Goal: Information Seeking & Learning: Find specific fact

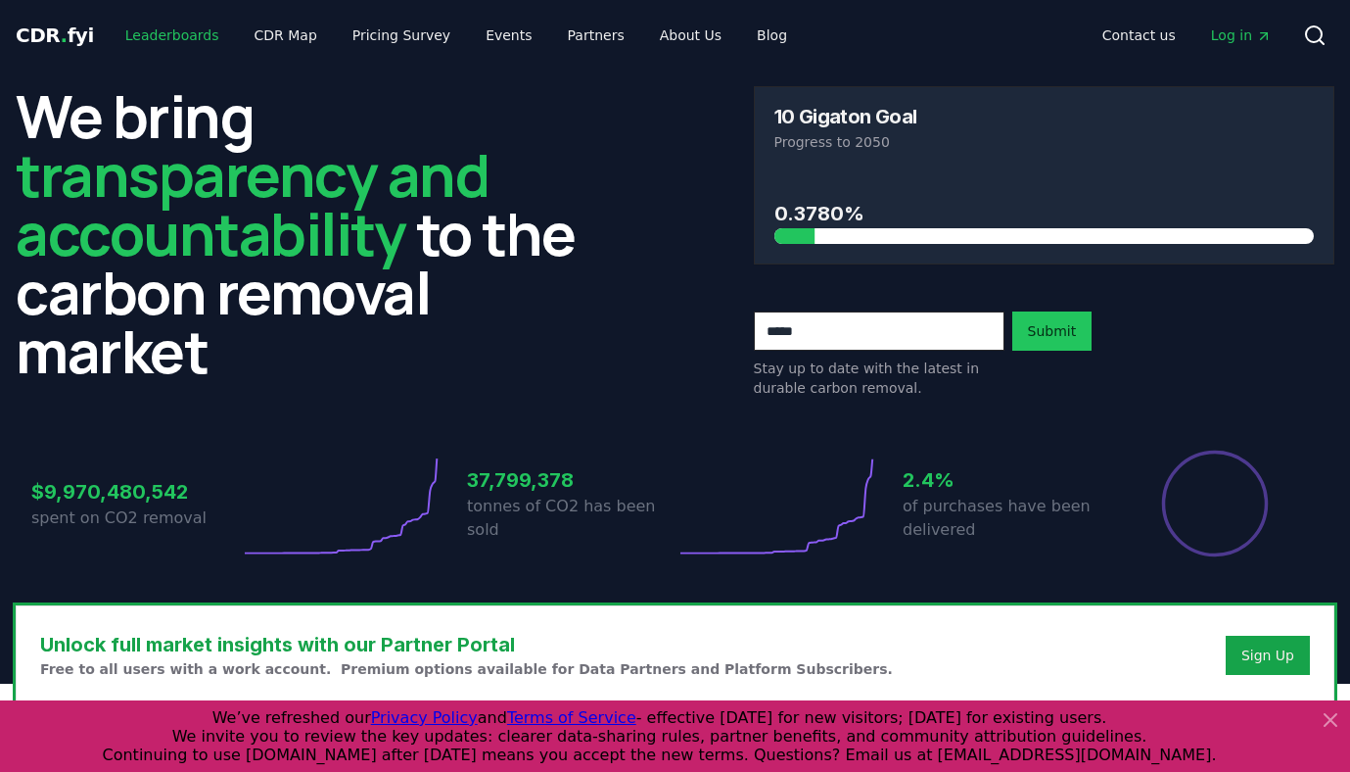
click at [156, 40] on link "Leaderboards" at bounding box center [172, 35] width 125 height 35
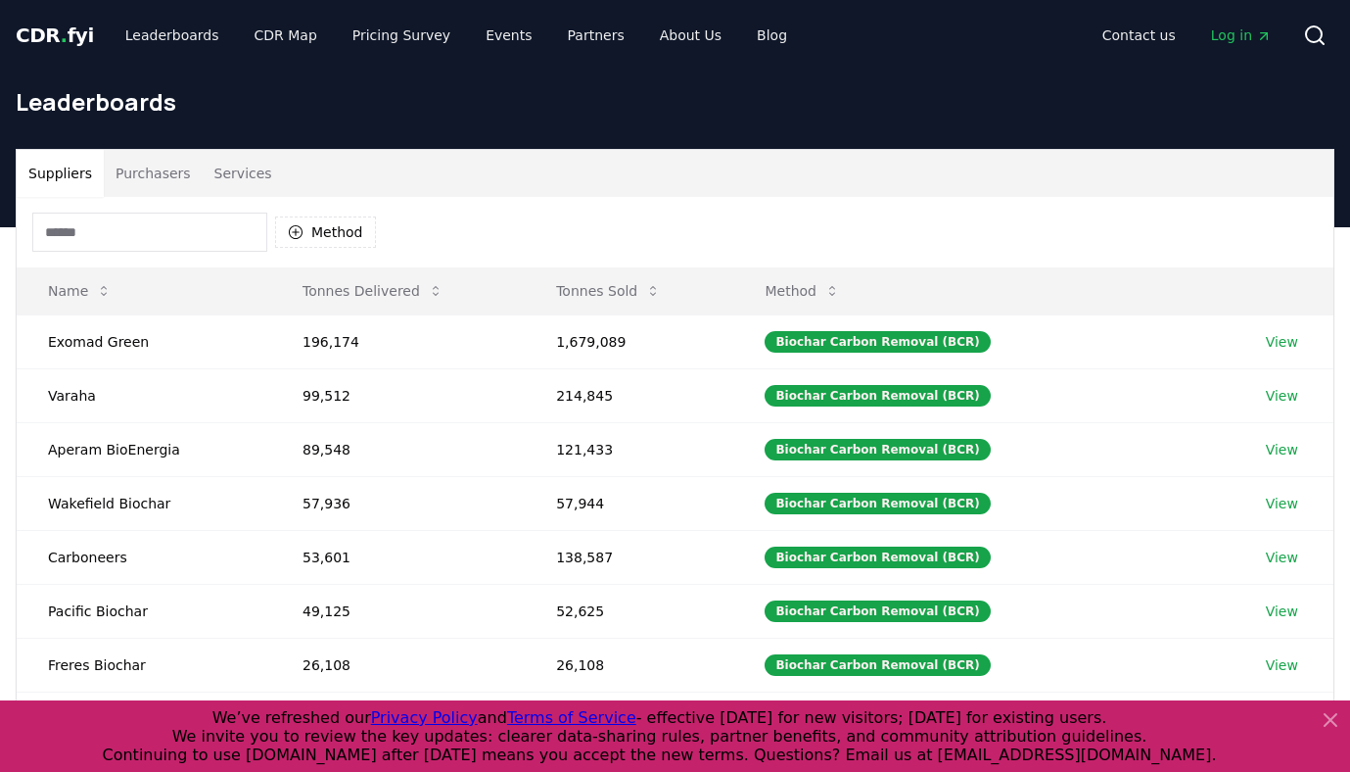
click at [175, 230] on input at bounding box center [149, 231] width 235 height 39
click at [602, 296] on button "Tonnes Sold" at bounding box center [608, 290] width 136 height 39
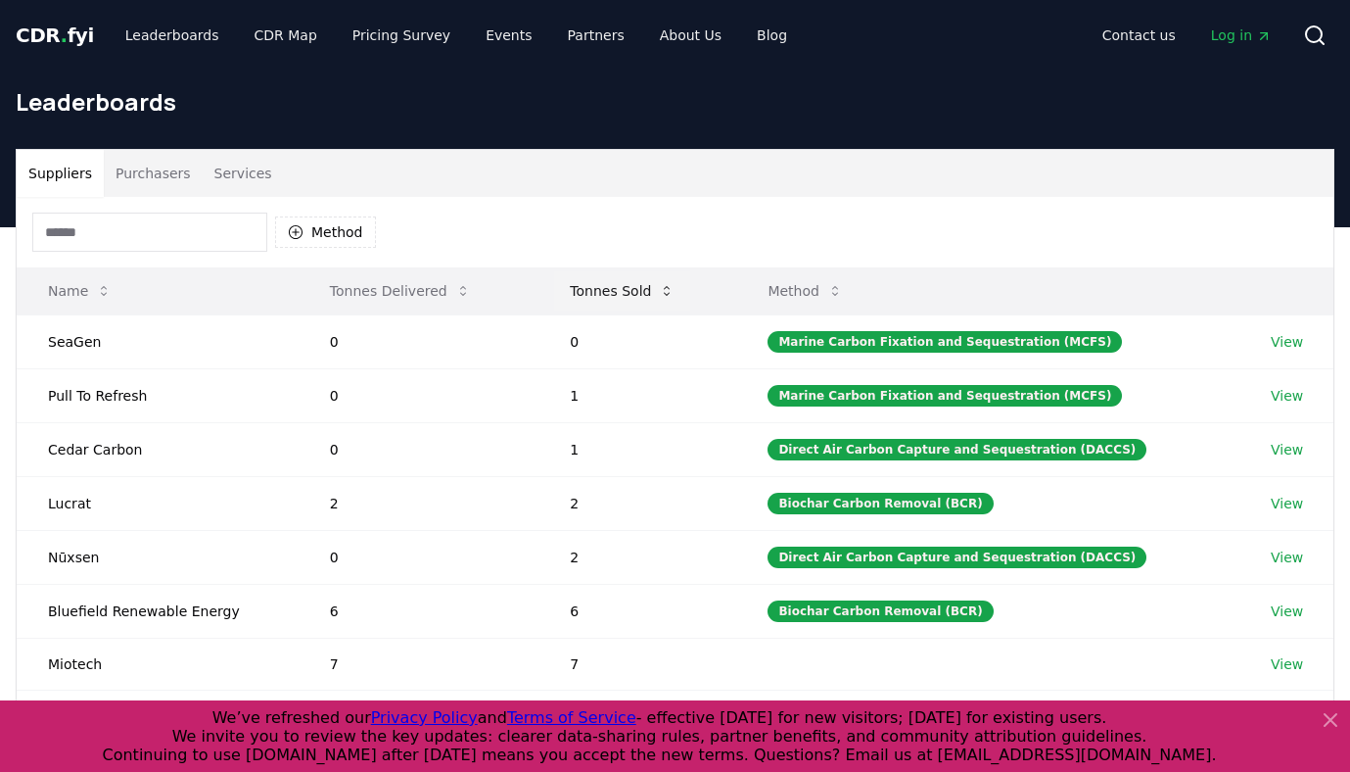
click at [602, 296] on button "Tonnes Sold" at bounding box center [622, 290] width 136 height 39
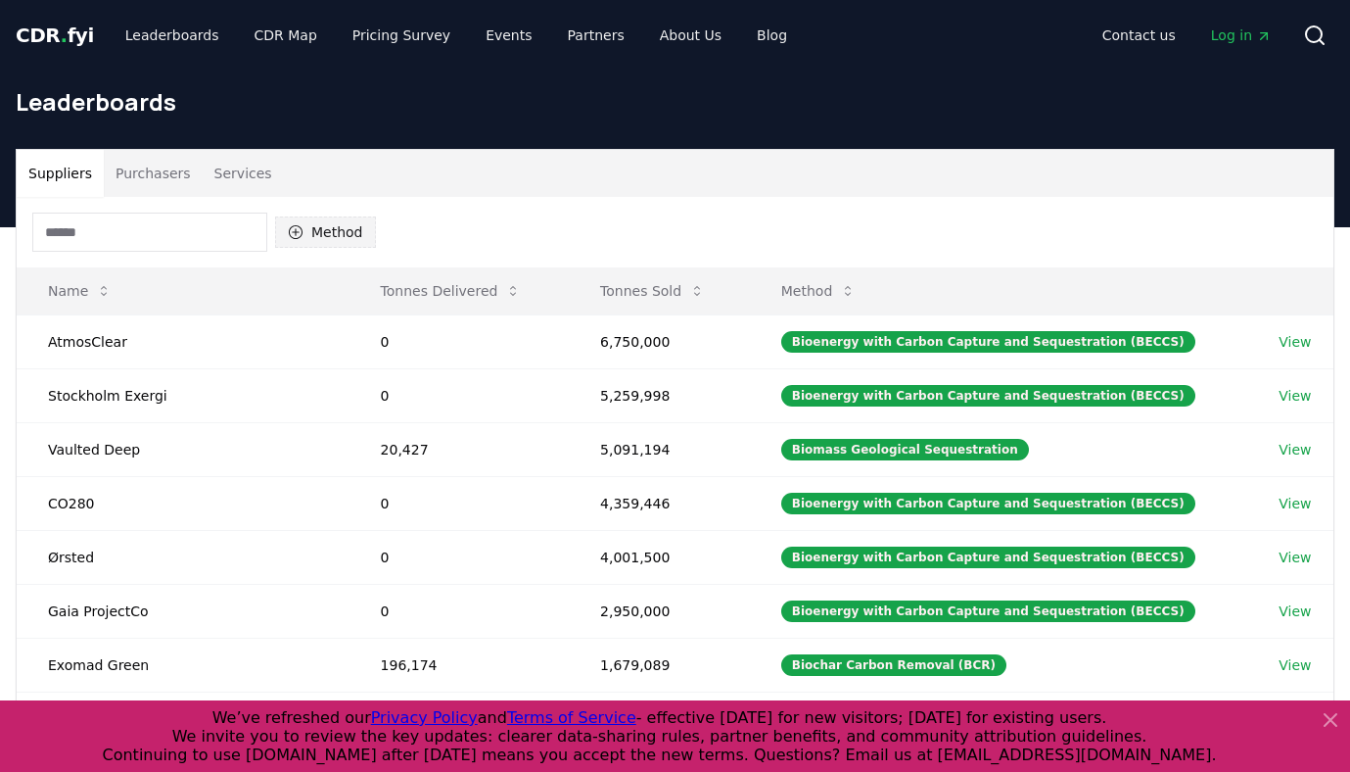
click at [313, 237] on button "Method" at bounding box center [325, 231] width 101 height 31
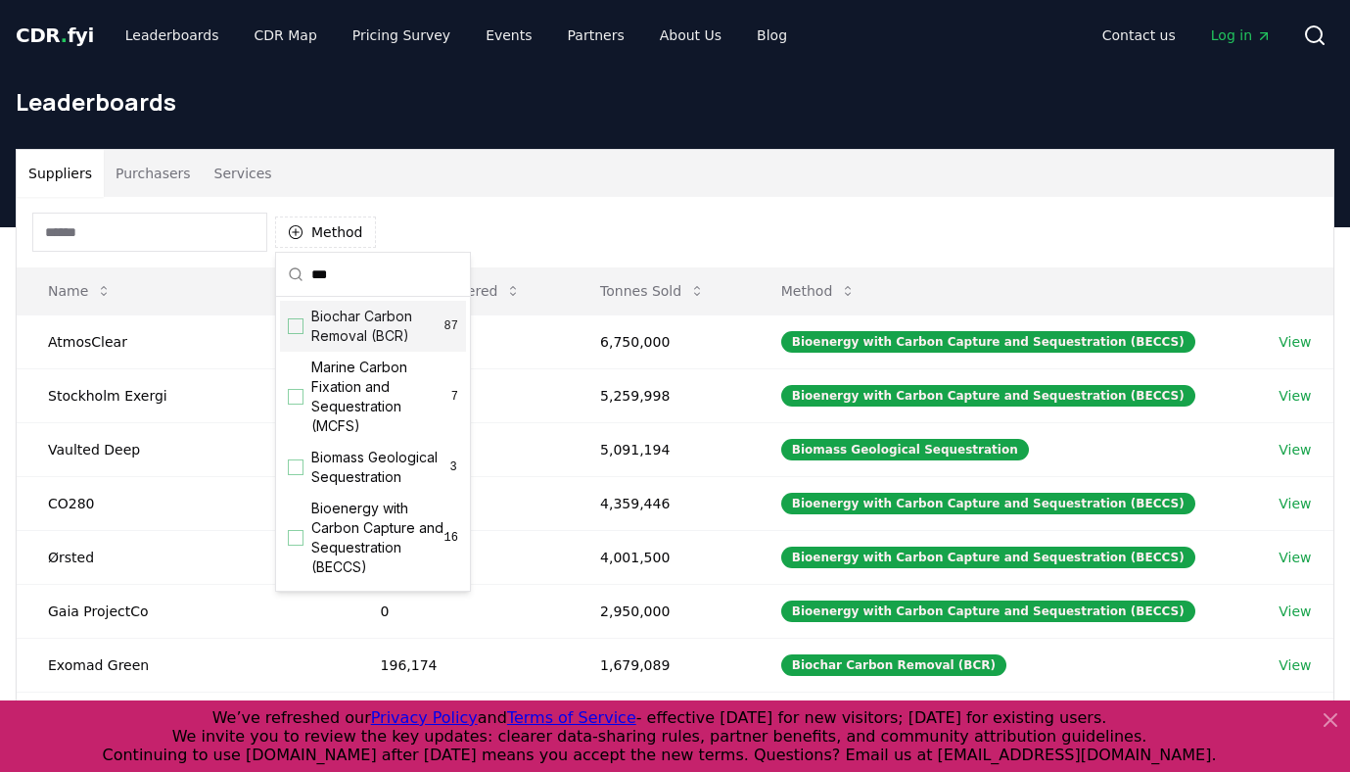
type input "***"
click at [359, 327] on span "Biochar Carbon Removal (BCR)" at bounding box center [377, 325] width 133 height 39
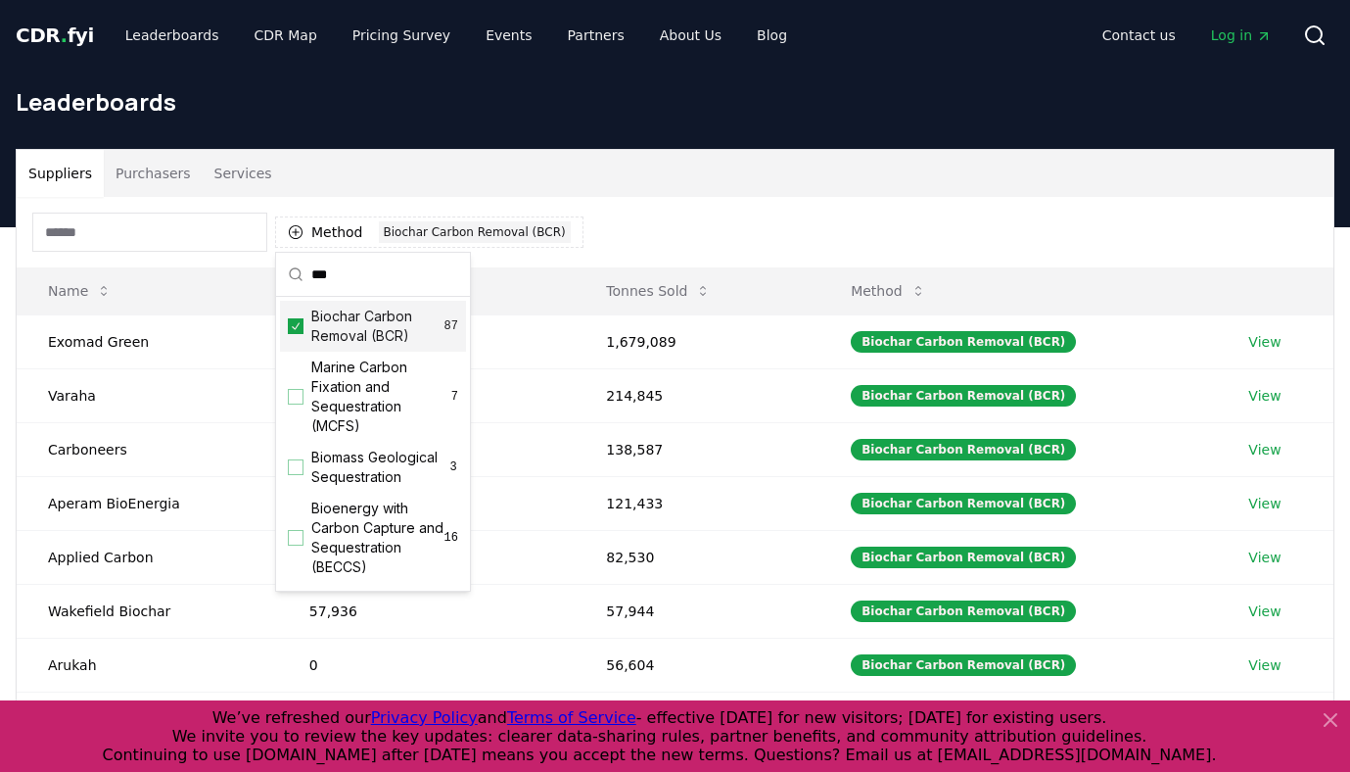
click at [742, 220] on div "Method 1 Biochar Carbon Removal (BCR)" at bounding box center [675, 232] width 1317 height 70
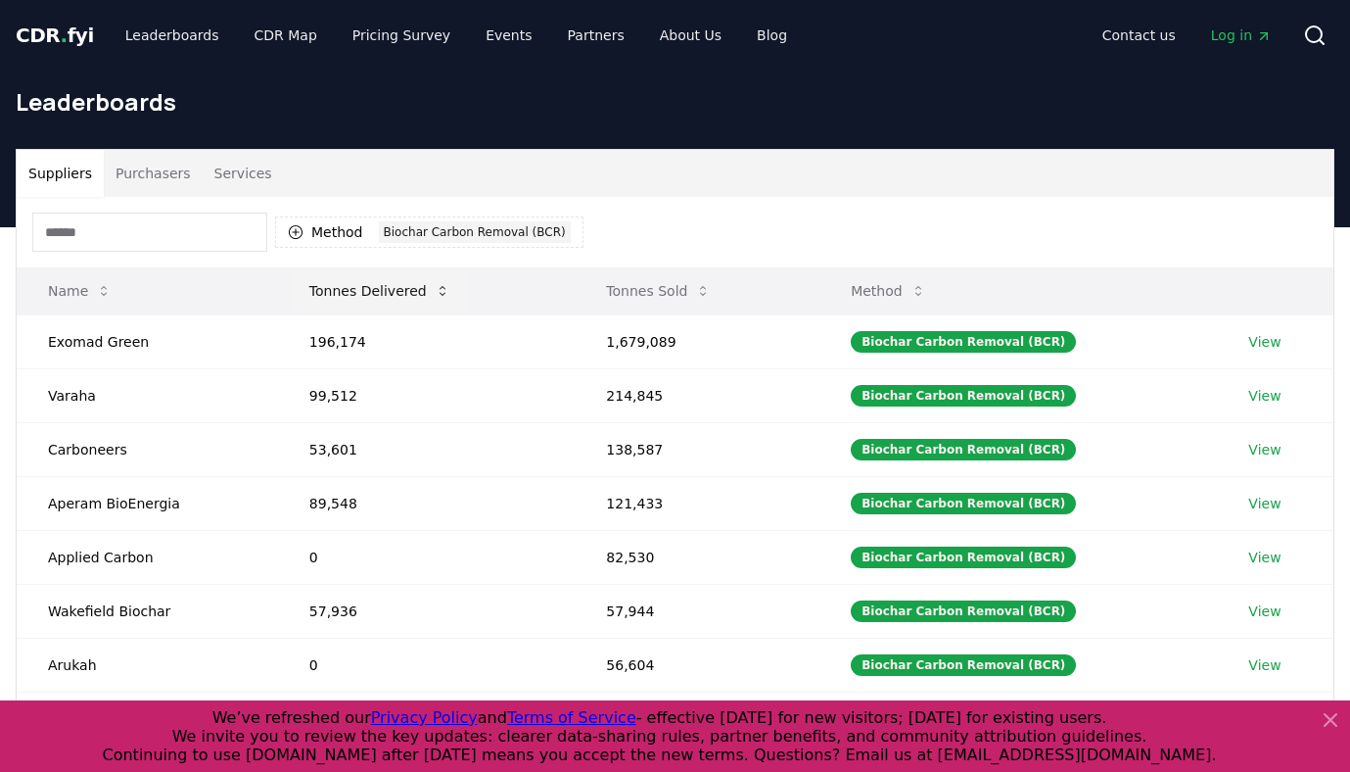
click at [369, 301] on button "Tonnes Delivered" at bounding box center [380, 290] width 172 height 39
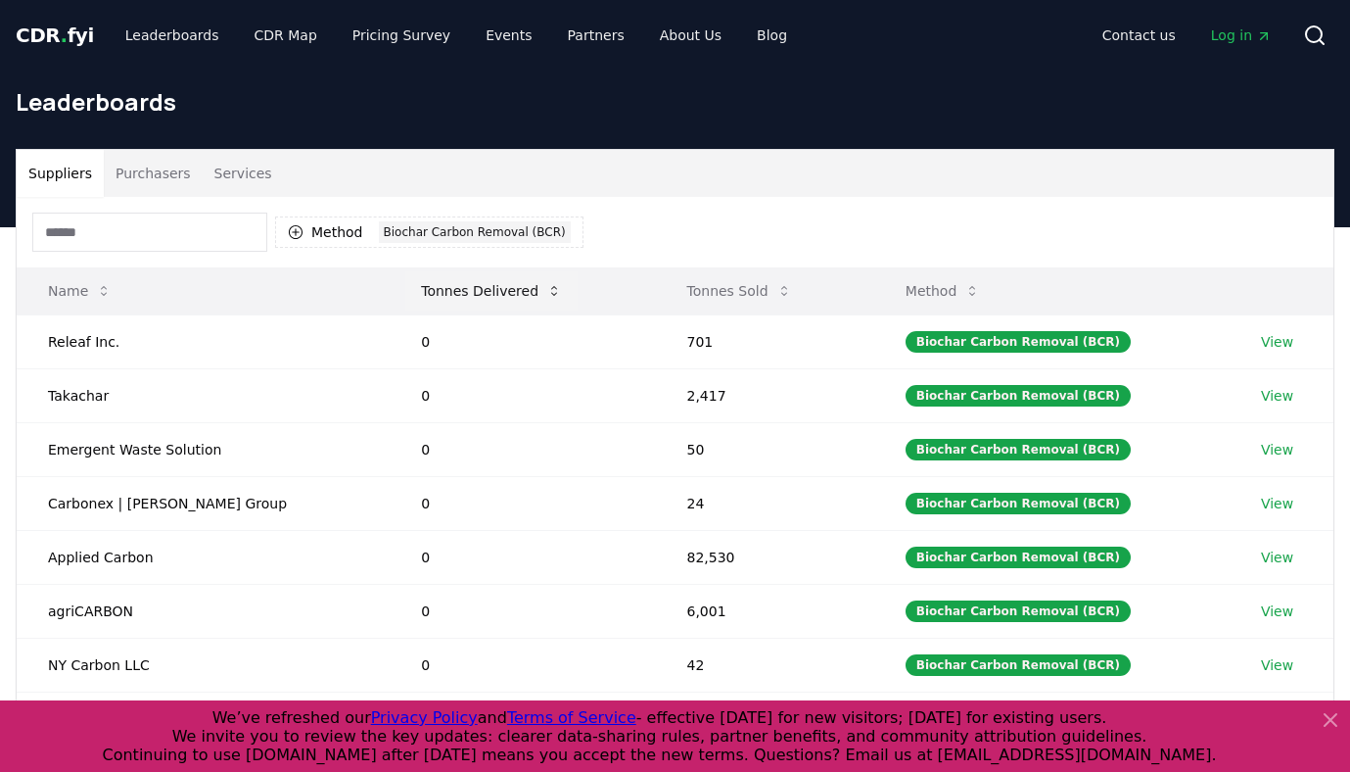
click at [405, 301] on button "Tonnes Delivered" at bounding box center [491, 290] width 172 height 39
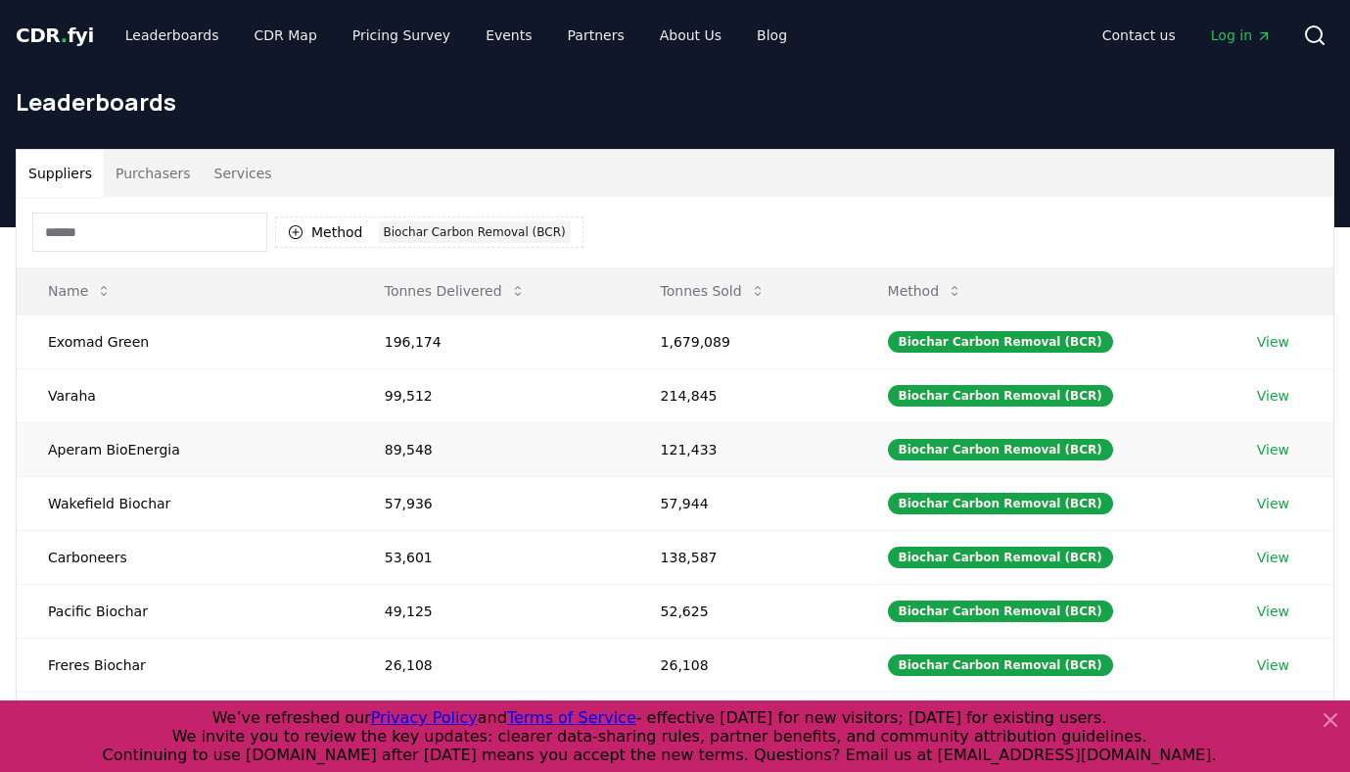
click at [369, 447] on td "89,548" at bounding box center [491, 449] width 276 height 54
copy td "89,548"
